Goal: Task Accomplishment & Management: Manage account settings

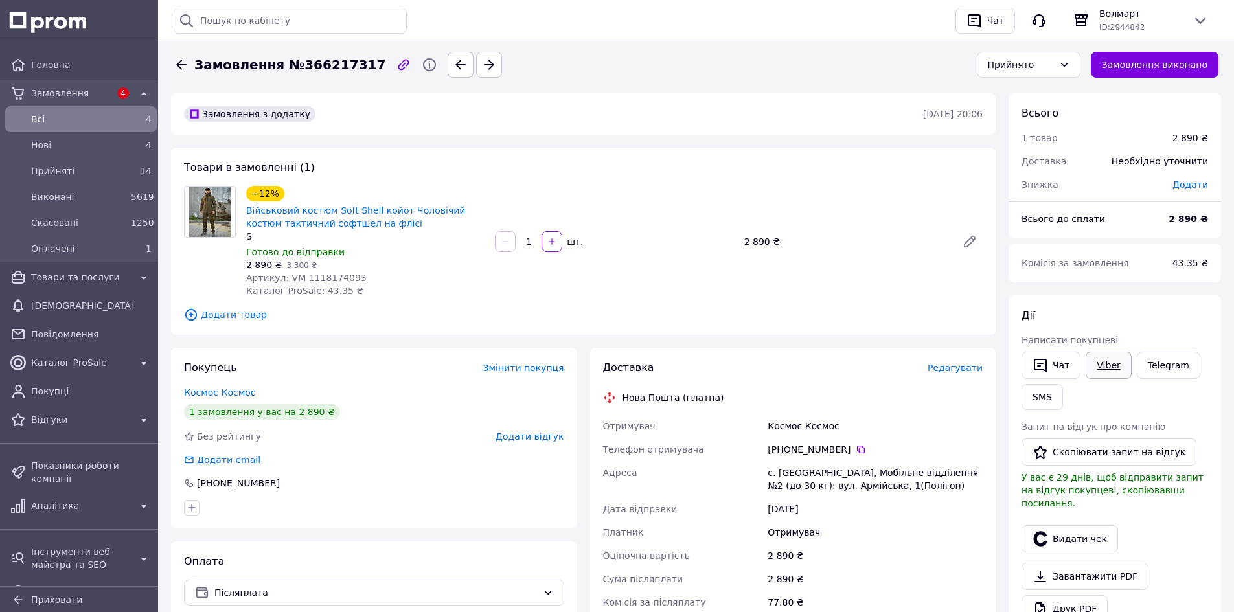
click at [1101, 362] on link "Viber" at bounding box center [1108, 365] width 45 height 27
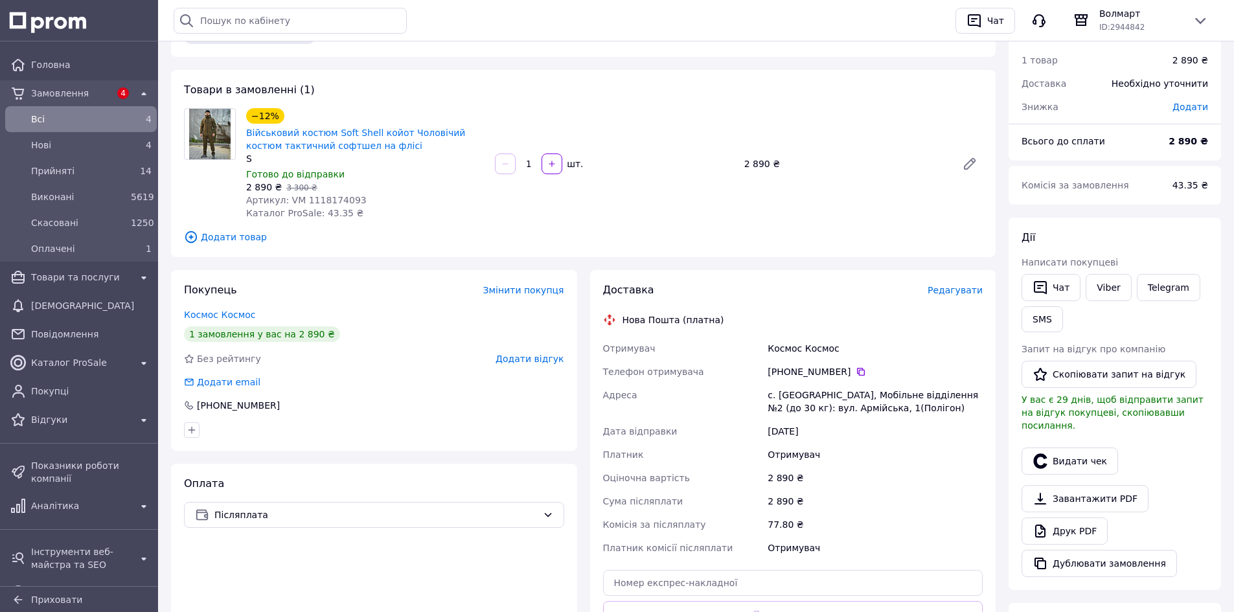
scroll to position [194, 0]
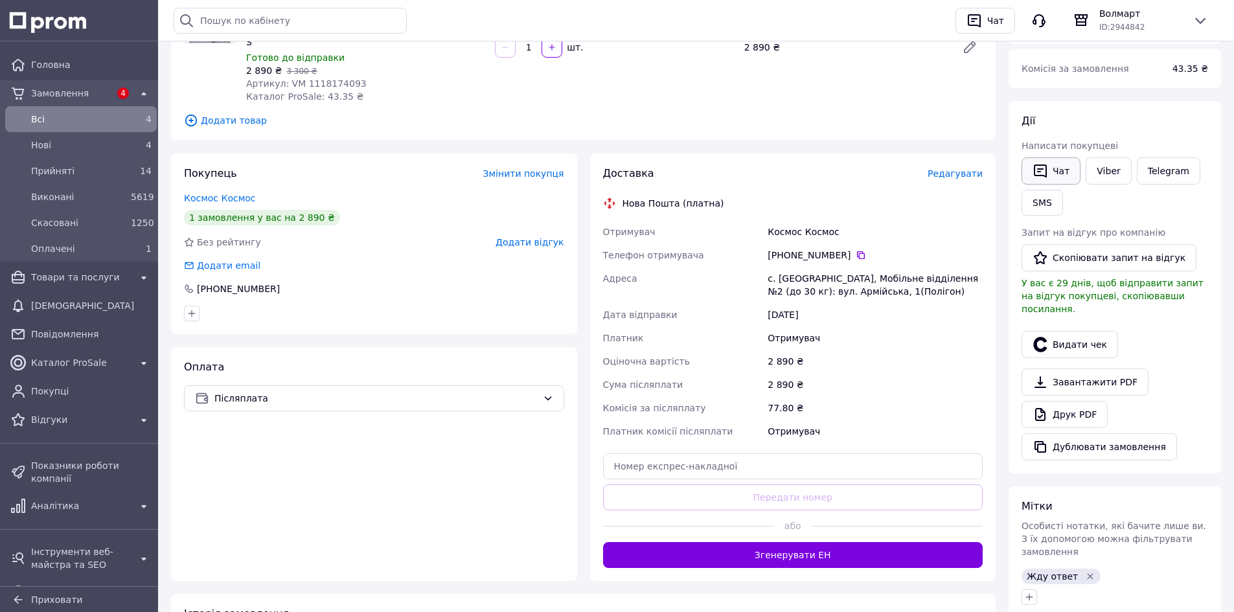
click at [1056, 168] on button "Чат" at bounding box center [1051, 170] width 59 height 27
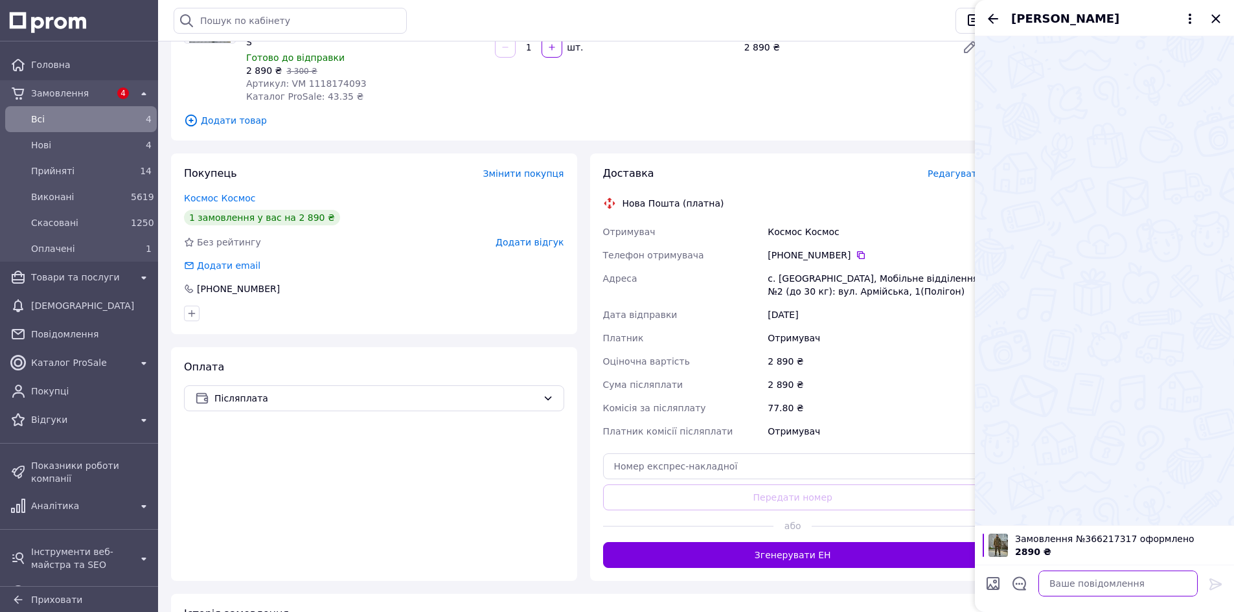
click at [1119, 582] on textarea at bounding box center [1117, 584] width 159 height 26
click at [1188, 15] on icon at bounding box center [1190, 19] width 16 height 16
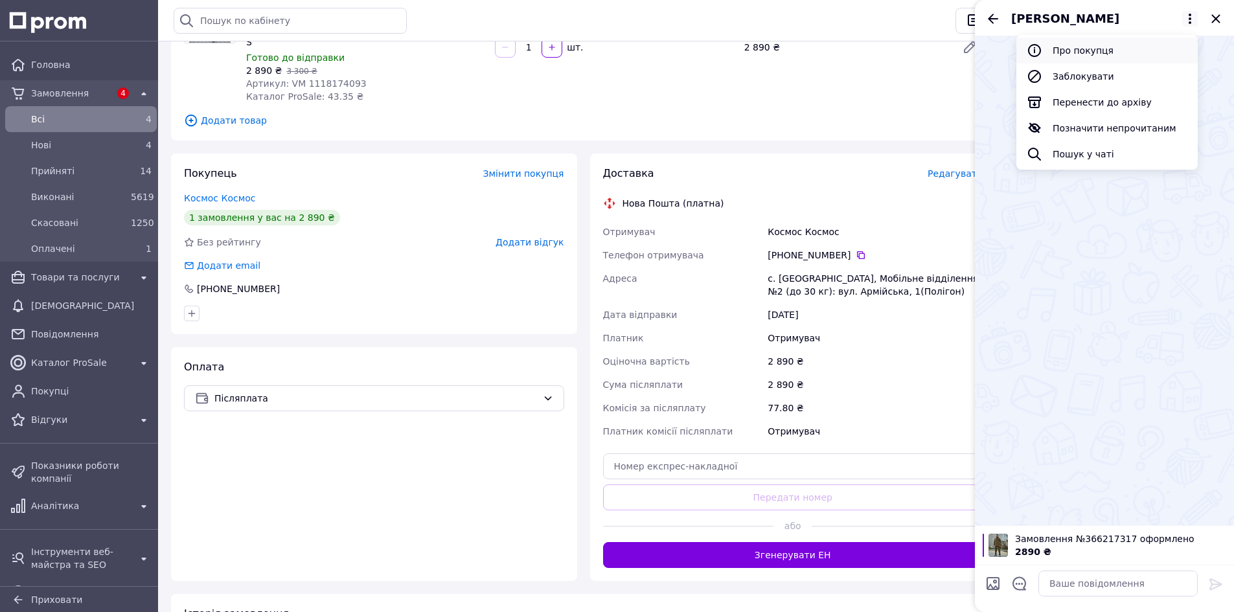
click at [1097, 52] on button "Про покупця" at bounding box center [1106, 51] width 181 height 26
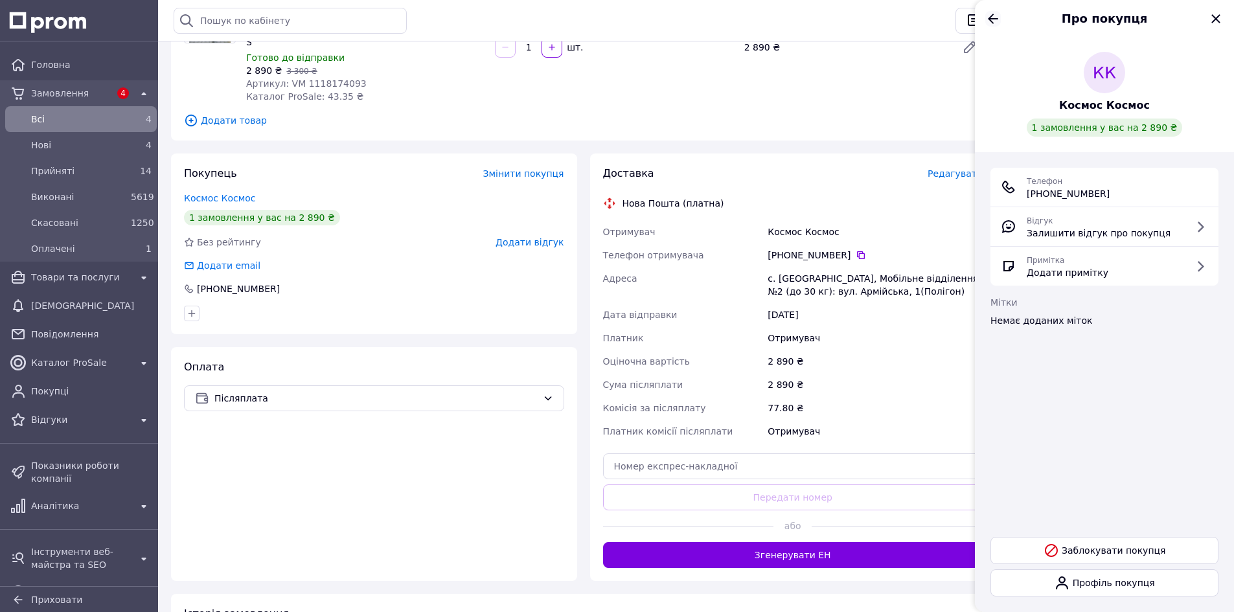
click at [989, 20] on icon "Назад" at bounding box center [993, 19] width 16 height 16
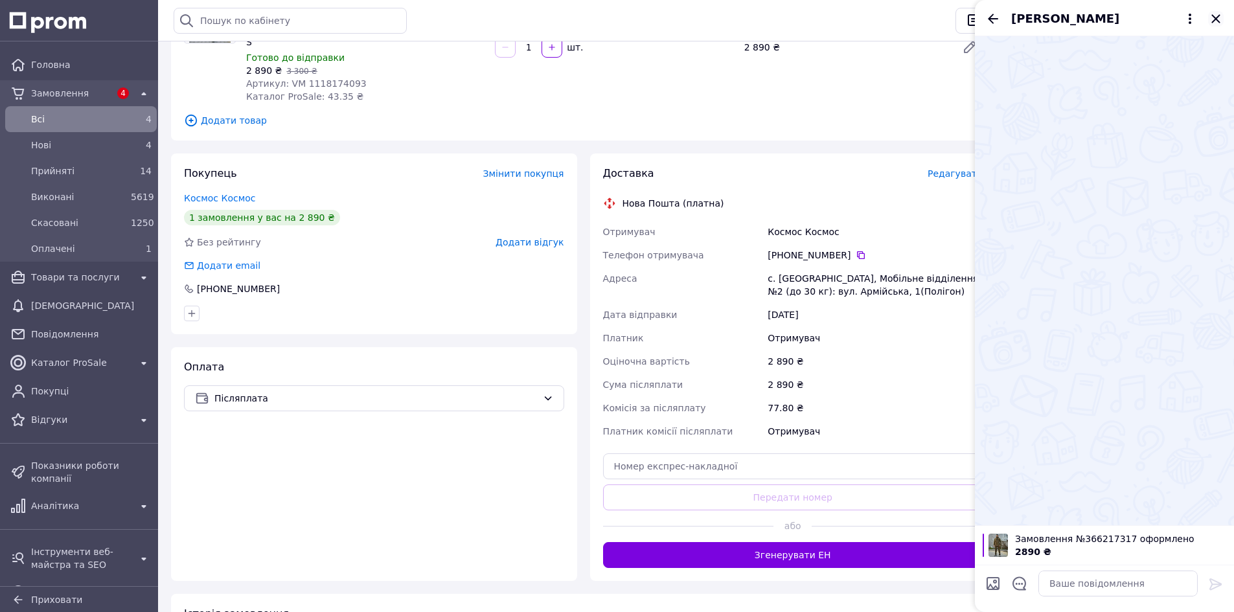
click at [1216, 19] on icon "Закрити" at bounding box center [1215, 18] width 8 height 8
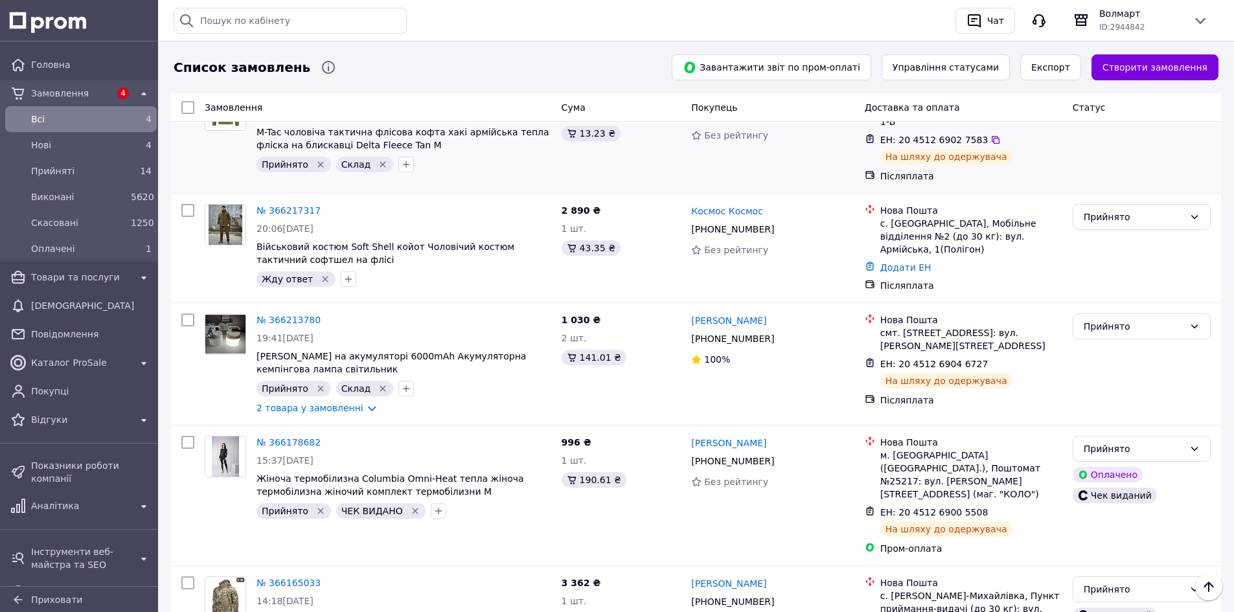
scroll to position [324, 0]
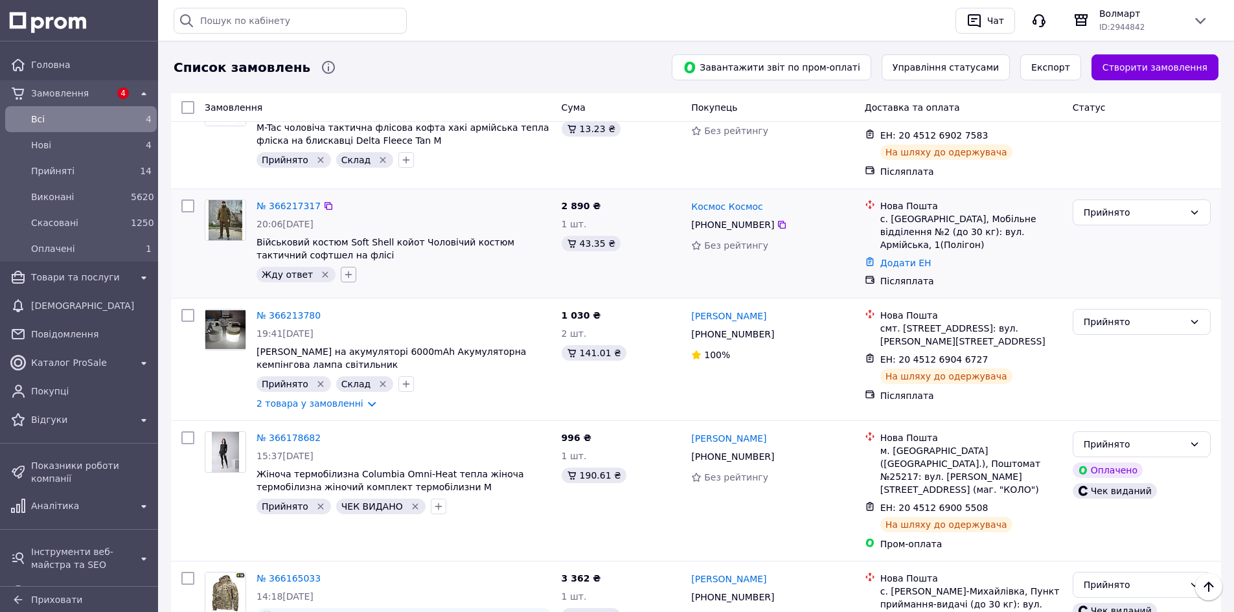
click at [341, 267] on button "button" at bounding box center [349, 275] width 16 height 16
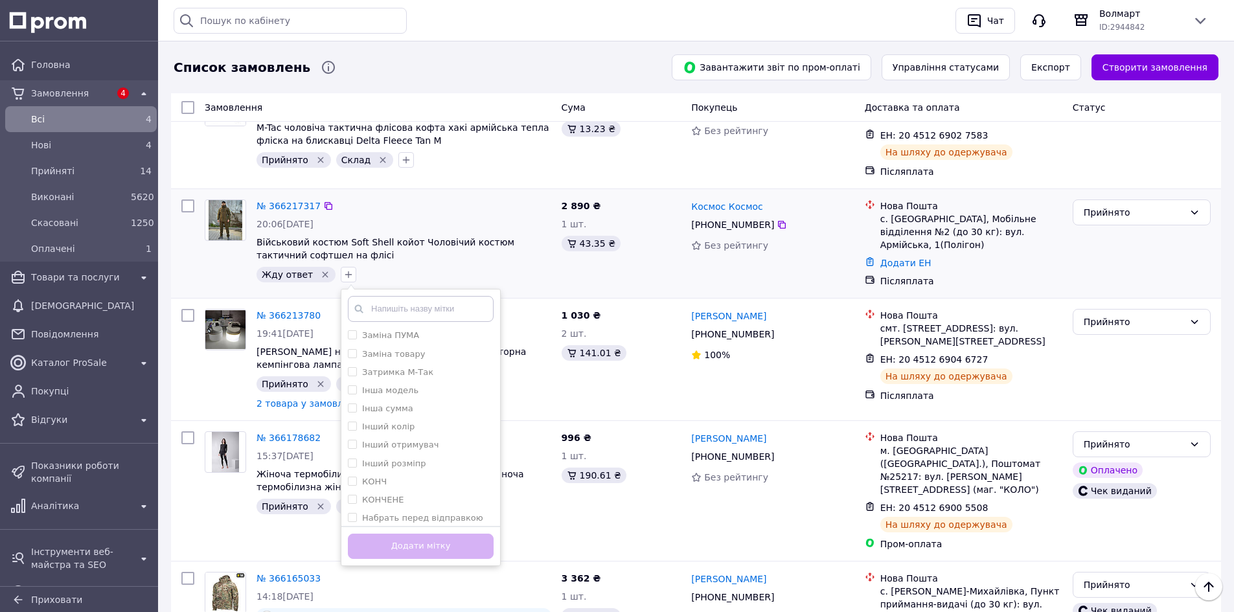
scroll to position [194, 0]
click at [408, 411] on div "КОНЧ" at bounding box center [421, 417] width 146 height 12
checkbox input "true"
click at [448, 534] on button "Додати мітку" at bounding box center [421, 546] width 146 height 25
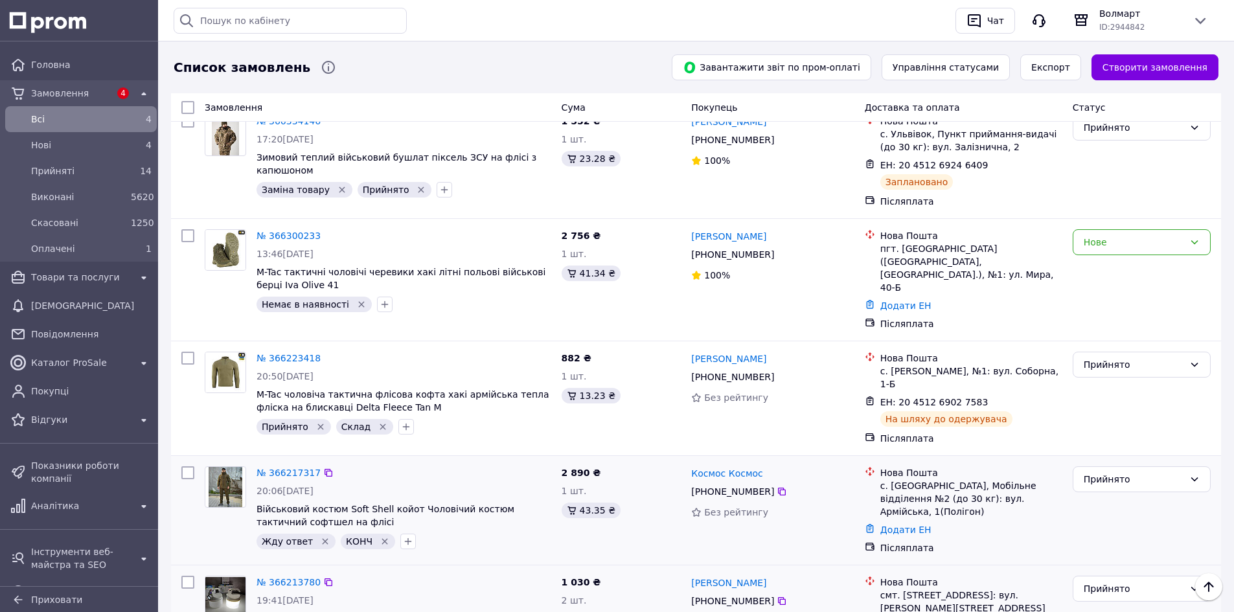
scroll to position [0, 0]
